Goal: Task Accomplishment & Management: Use online tool/utility

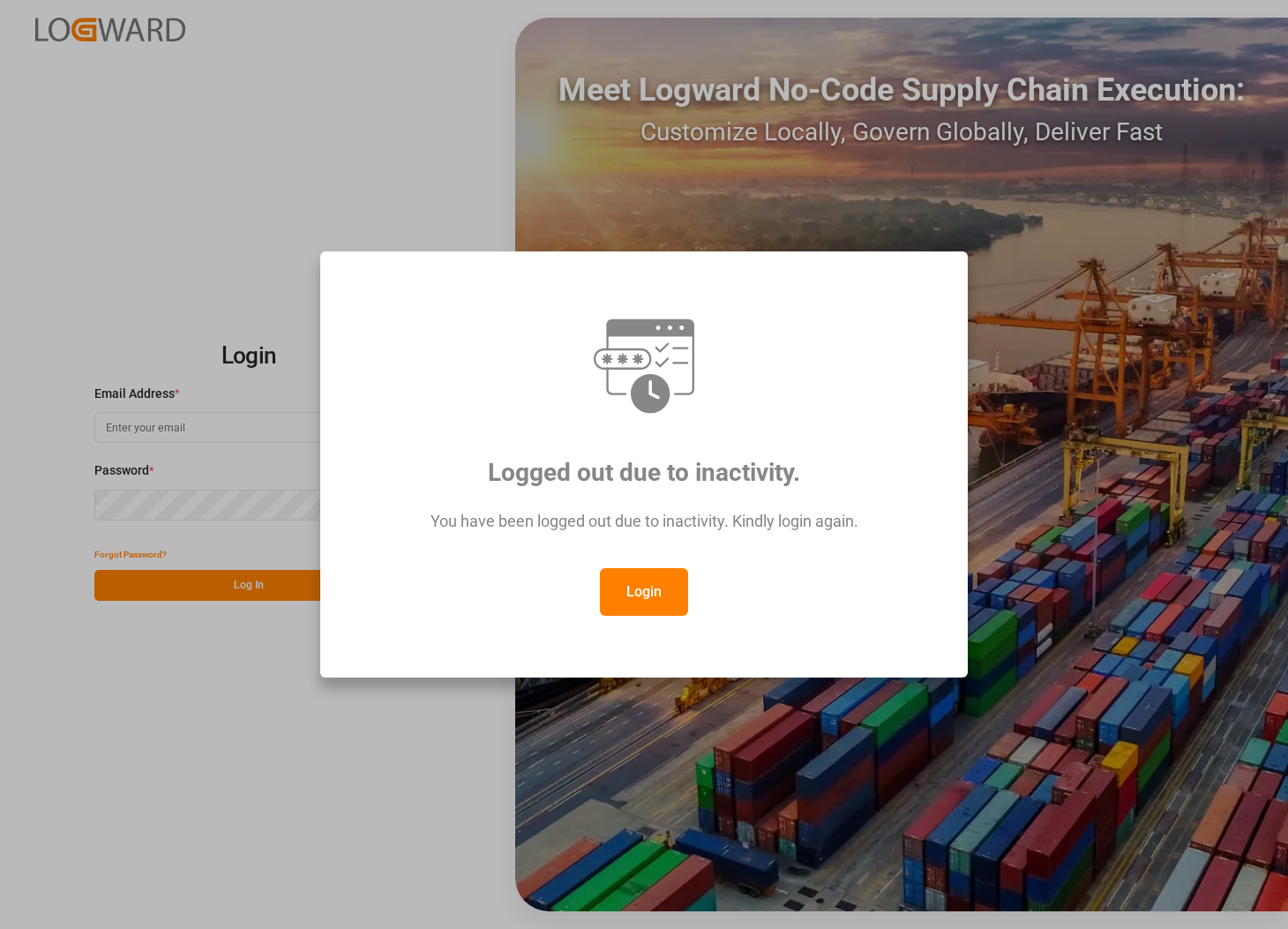
type input "[PERSON_NAME][EMAIL_ADDRESS][PERSON_NAME][DOMAIN_NAME]"
click at [601, 587] on button "Login" at bounding box center [644, 592] width 88 height 47
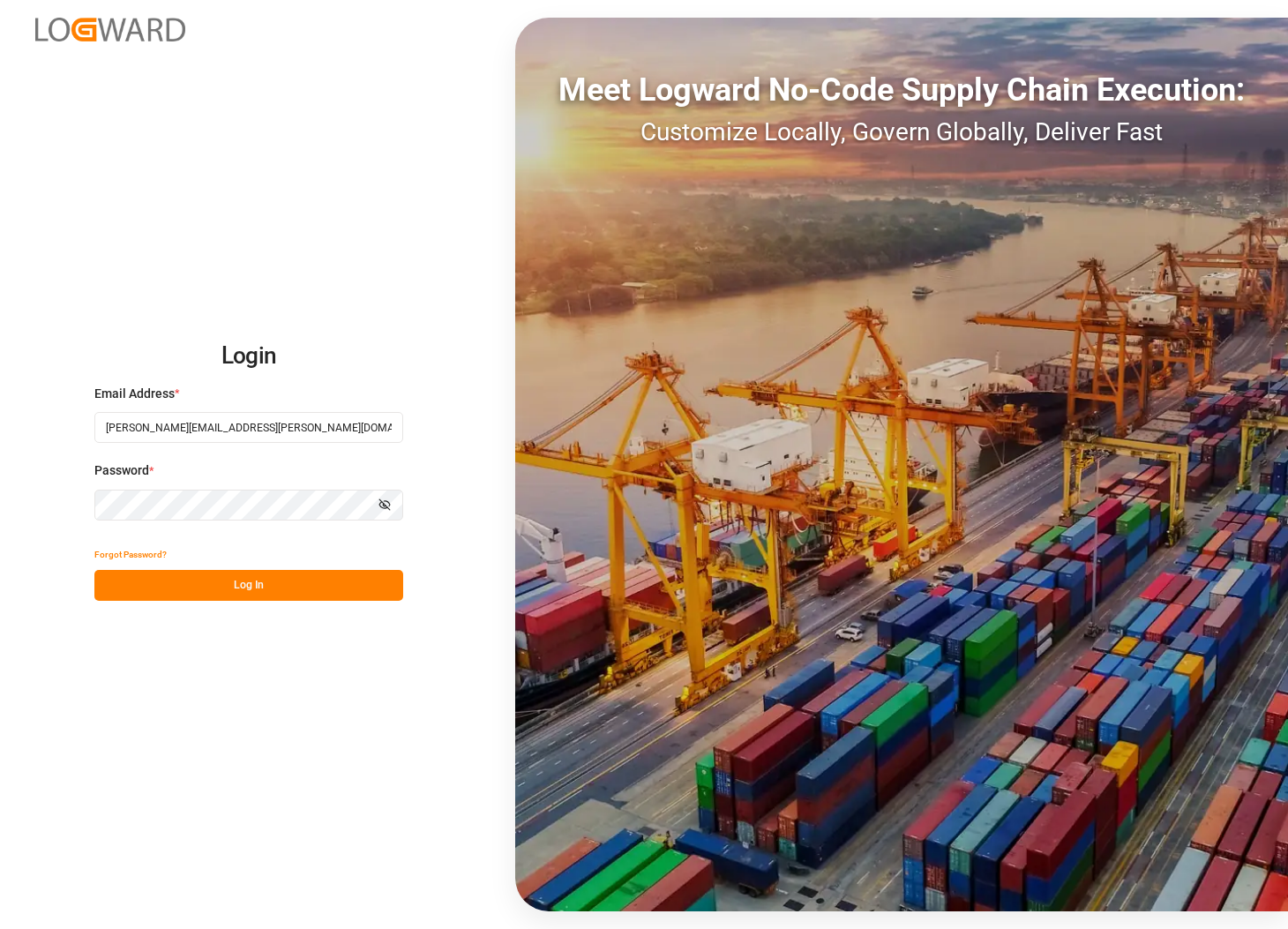
click at [214, 581] on button "Log In" at bounding box center [248, 586] width 308 height 31
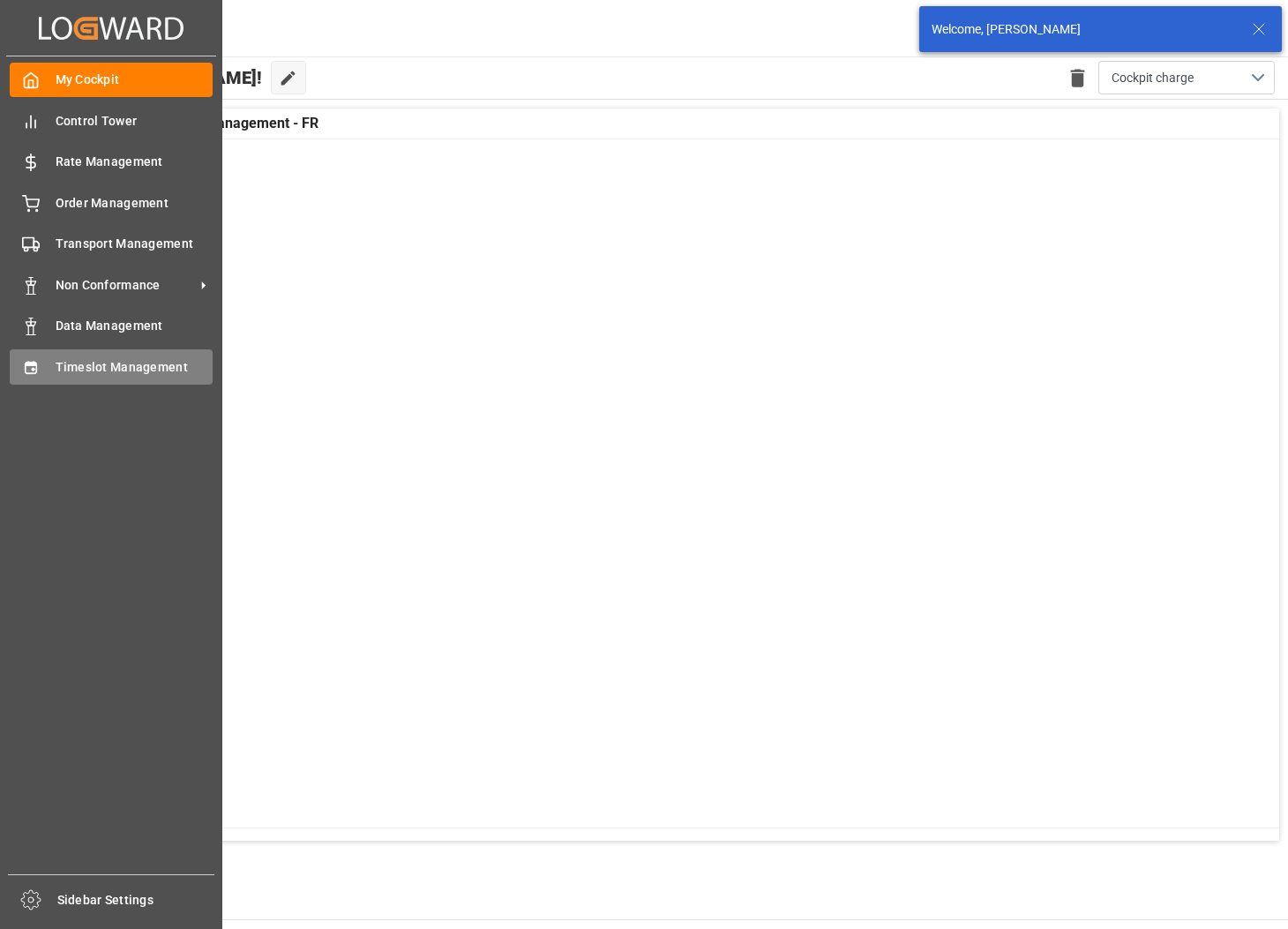
click at [43, 359] on div "Timeslot Management Timeslot Management" at bounding box center [111, 367] width 203 height 34
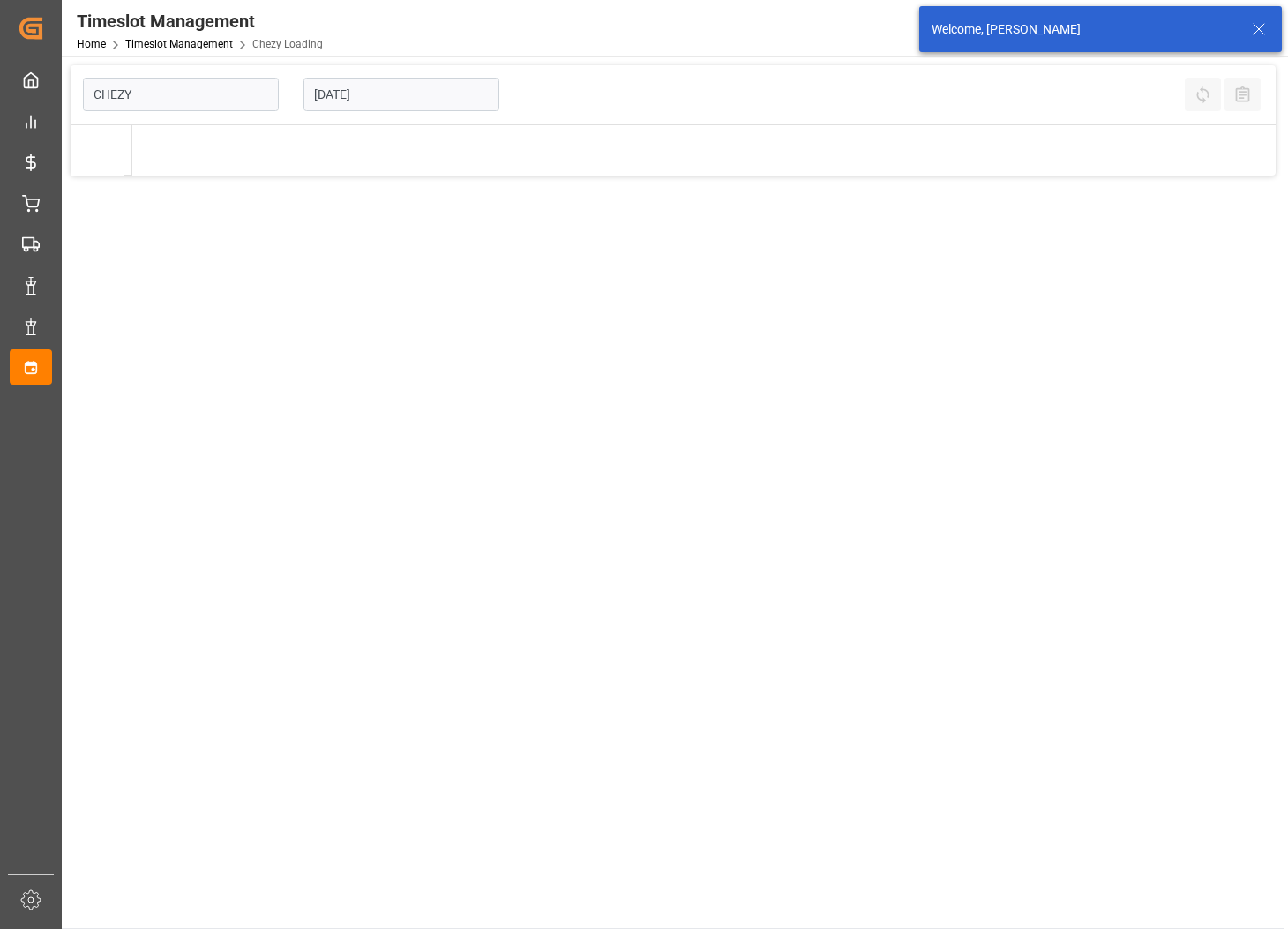
type input "Chezy Loading"
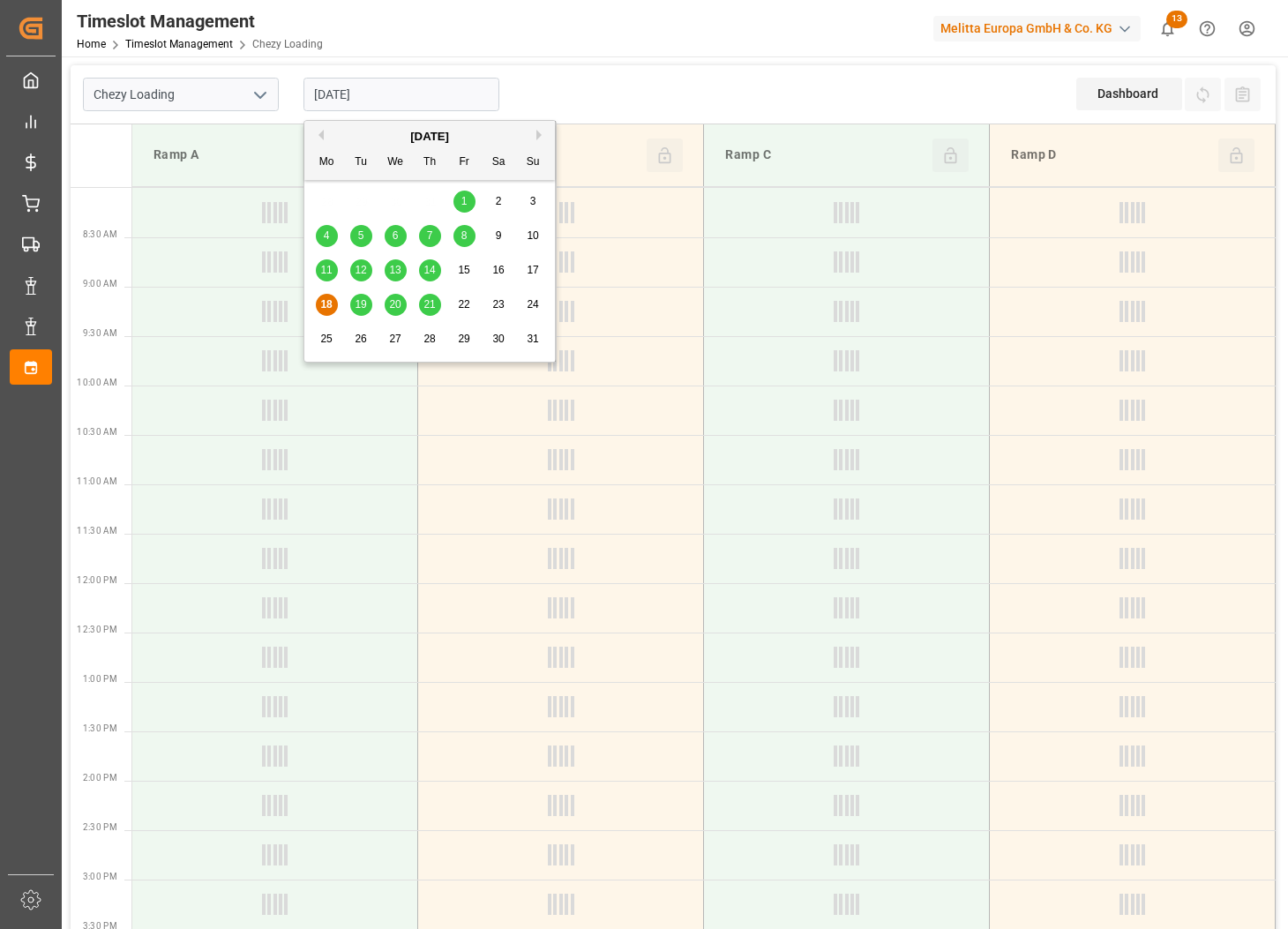
click at [463, 108] on input "[DATE]" at bounding box center [401, 95] width 196 height 34
click at [421, 303] on div "21" at bounding box center [430, 306] width 22 height 21
type input "[DATE]"
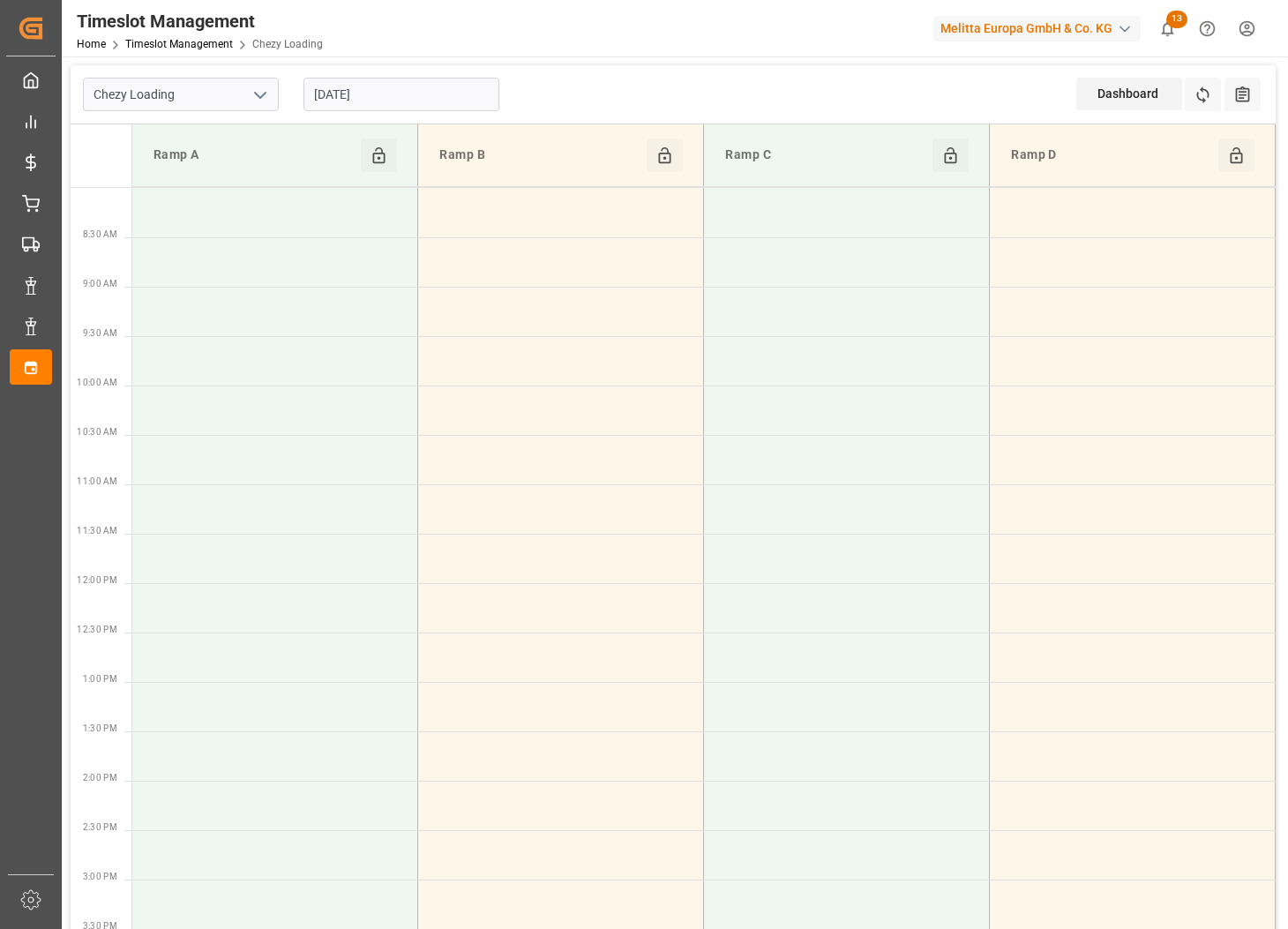
click at [256, 96] on icon "open menu" at bounding box center [260, 96] width 21 height 21
click at [233, 165] on div "Chezy Unloading" at bounding box center [181, 173] width 194 height 39
type input "Chezy Unloading"
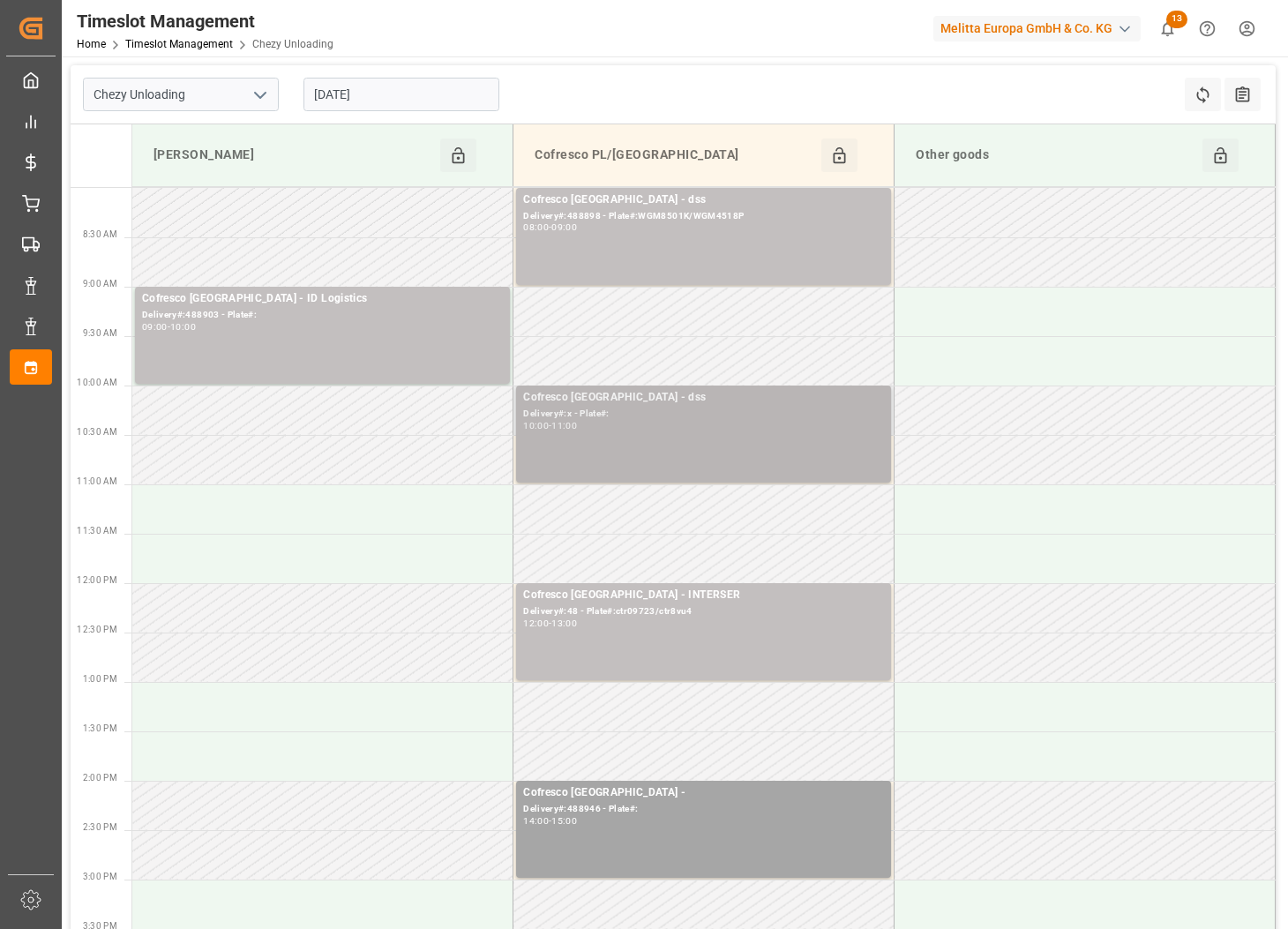
click at [723, 416] on div "Delivery#:x - Plate#:" at bounding box center [703, 414] width 361 height 15
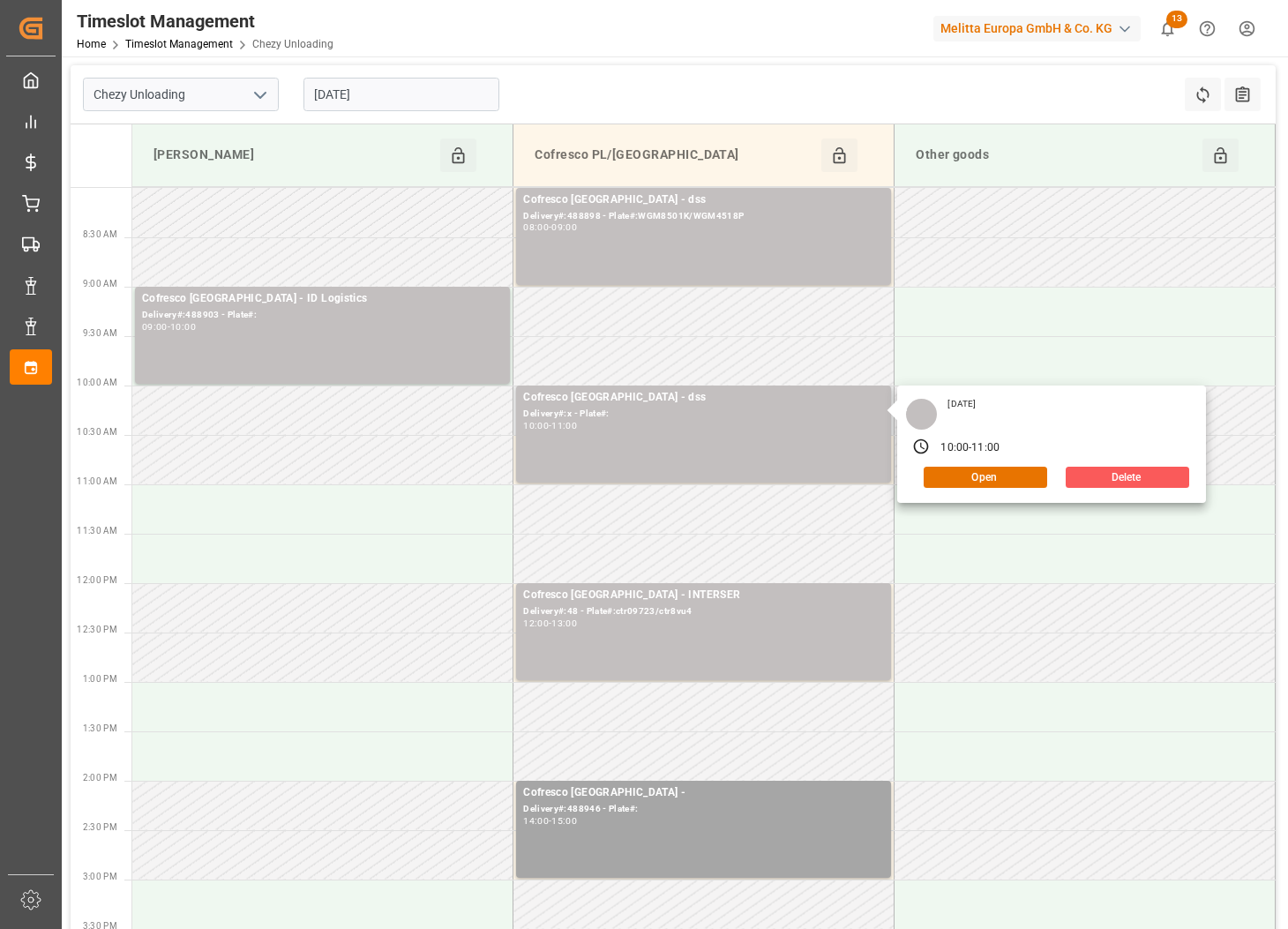
click at [1101, 477] on button "Delete" at bounding box center [1127, 477] width 123 height 21
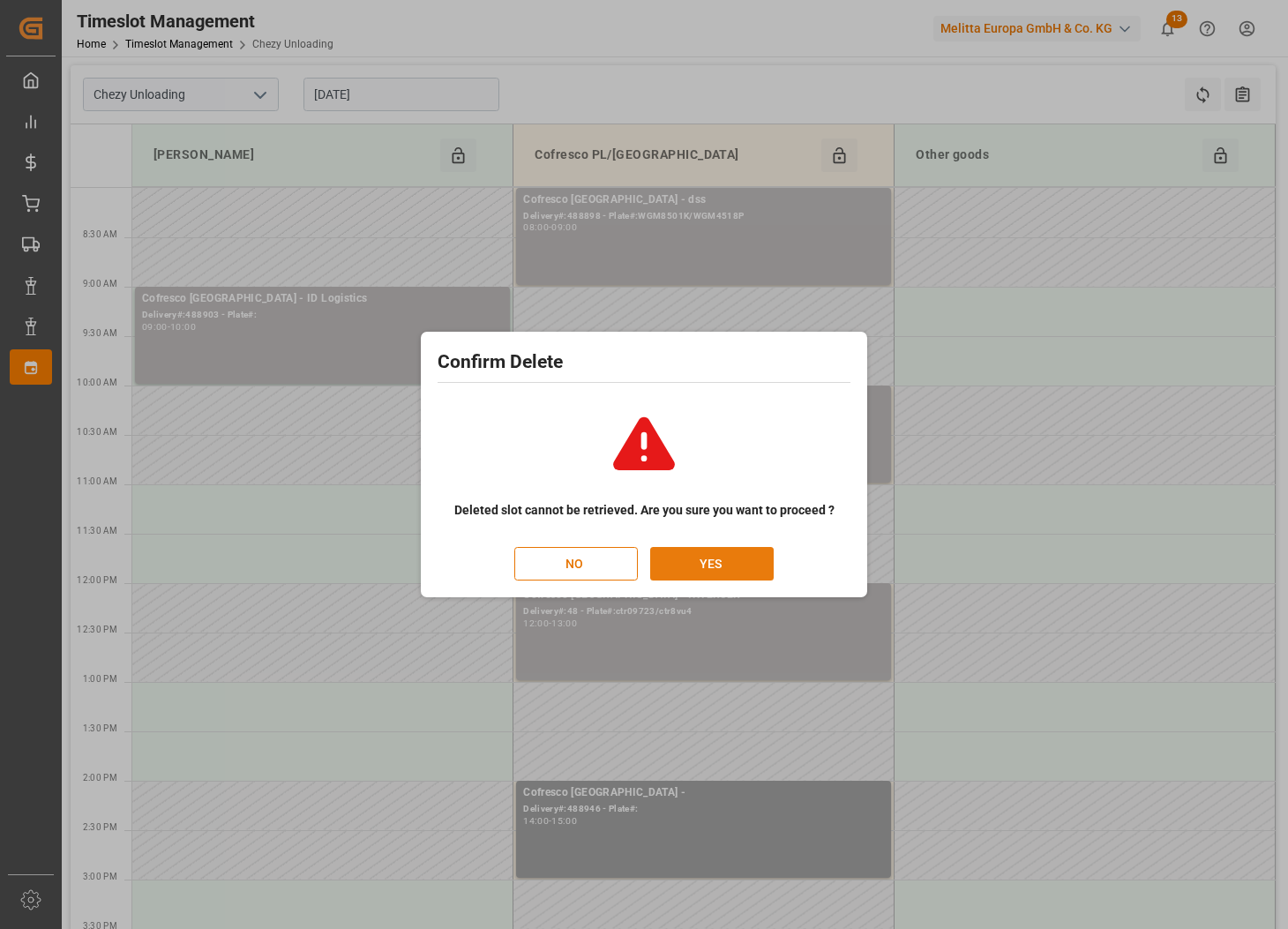
click at [726, 560] on button "YES" at bounding box center [711, 564] width 123 height 34
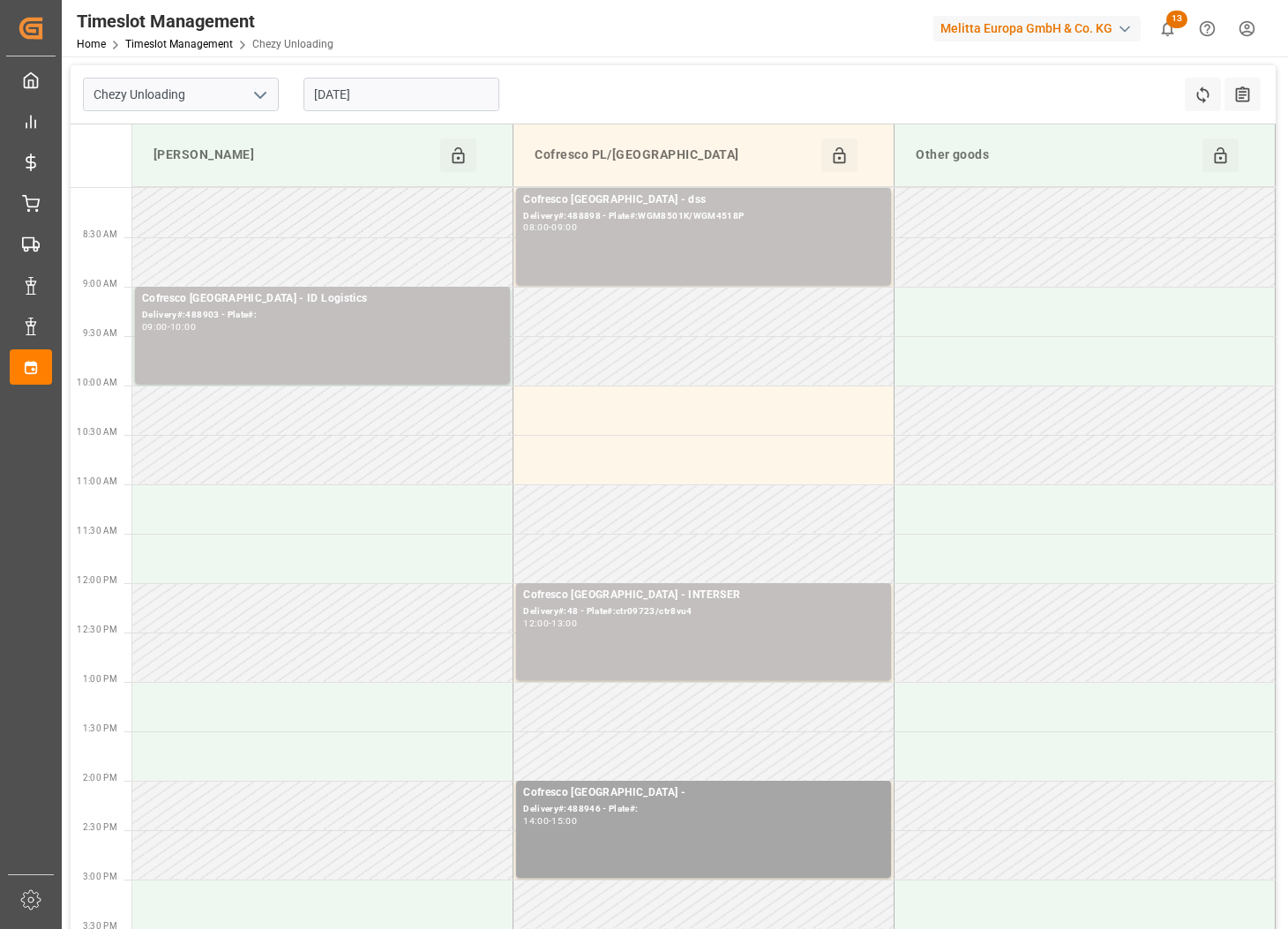
click at [410, 114] on div "[DATE]" at bounding box center [401, 94] width 221 height 58
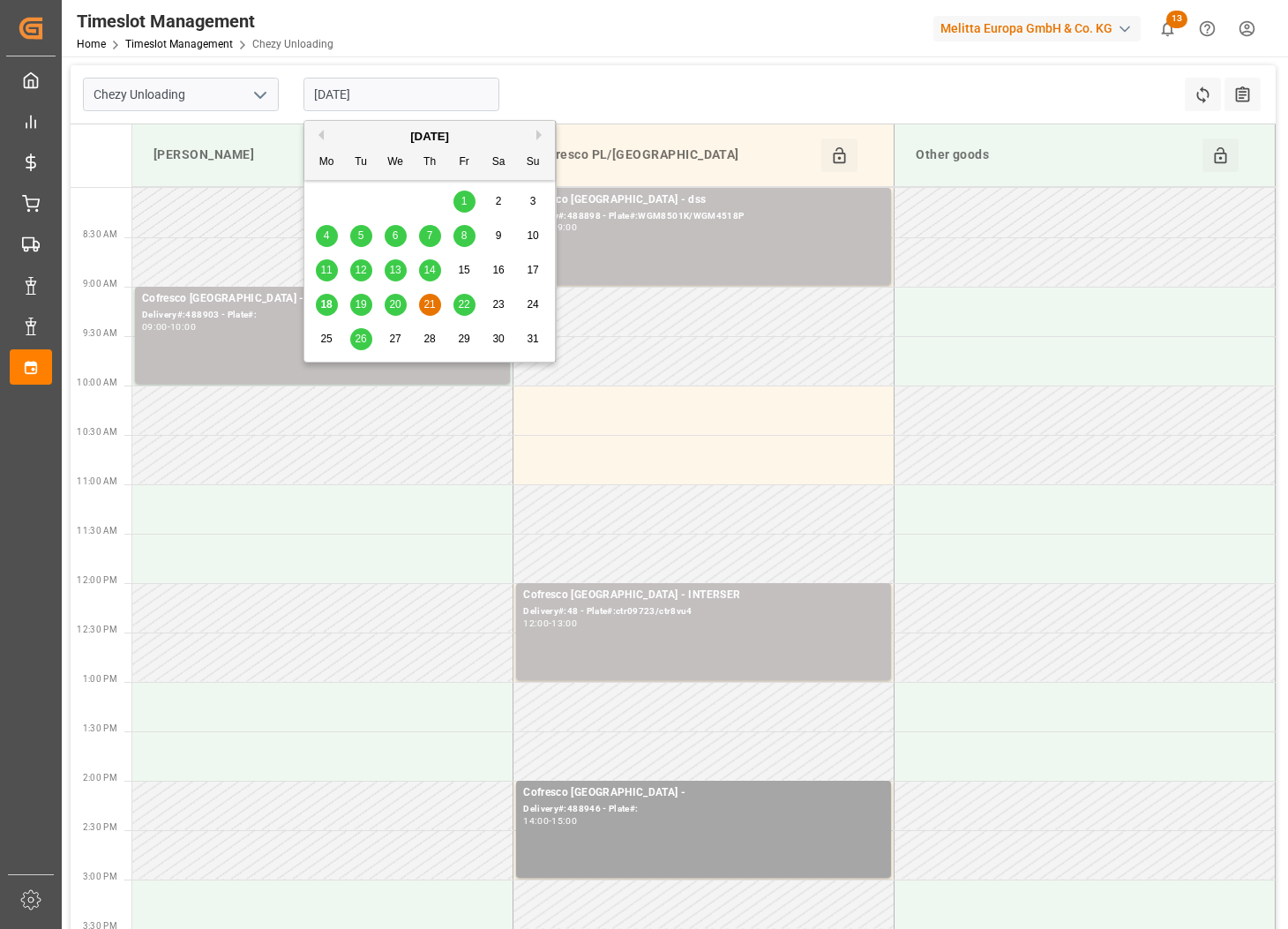
click at [404, 102] on input "[DATE]" at bounding box center [401, 95] width 196 height 34
click at [327, 302] on span "18" at bounding box center [325, 305] width 12 height 13
type input "[DATE]"
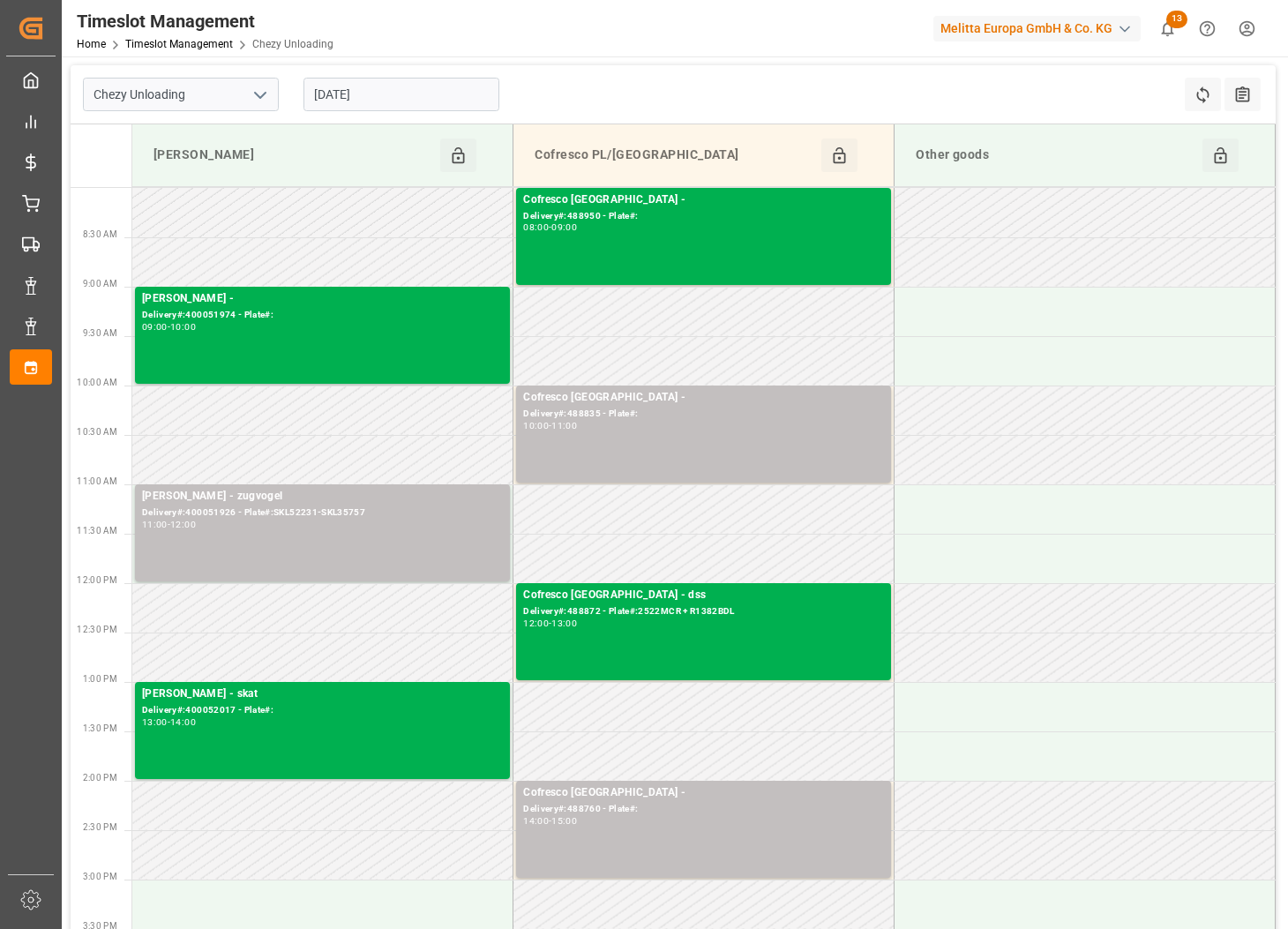
click at [264, 101] on icon "open menu" at bounding box center [260, 96] width 21 height 21
click at [203, 126] on div "Chezy Loading" at bounding box center [181, 133] width 194 height 39
type input "Chezy Loading"
